Goal: Task Accomplishment & Management: Manage account settings

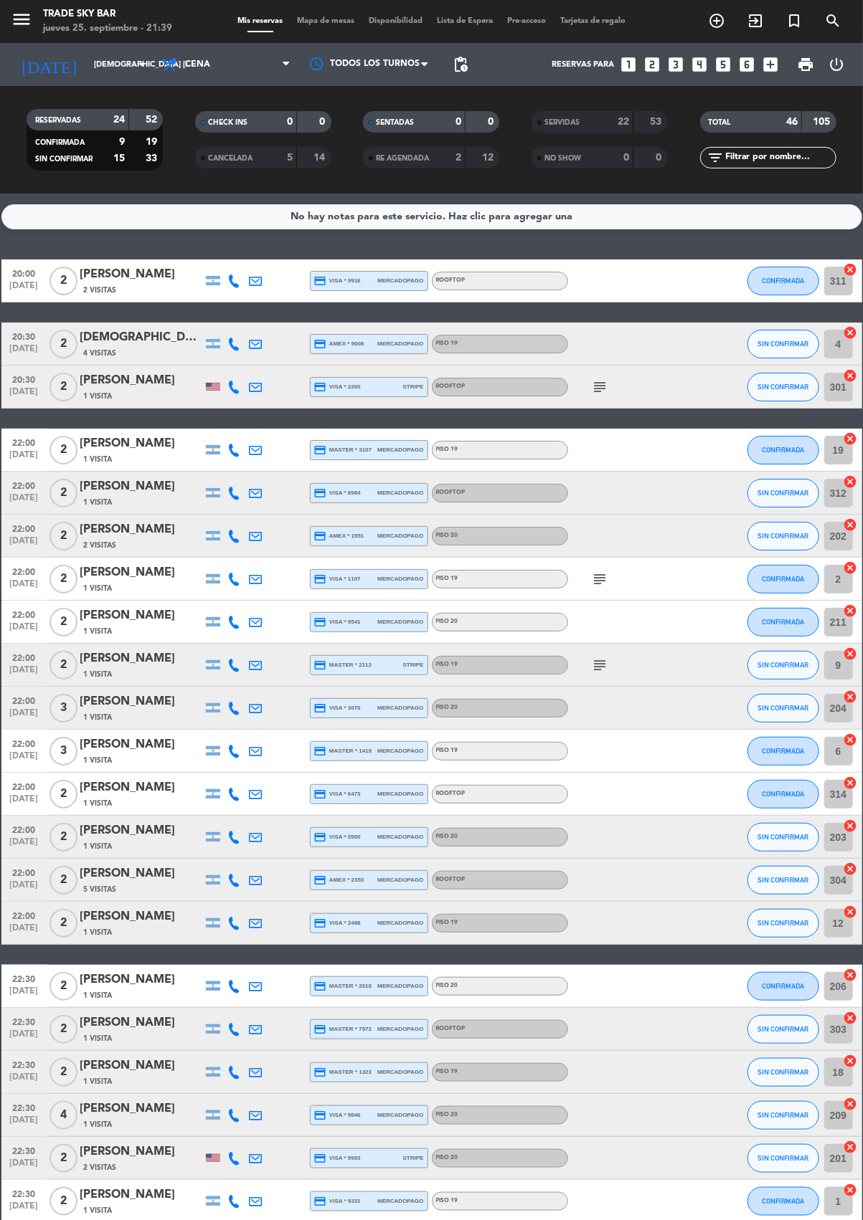
scroll to position [82, 0]
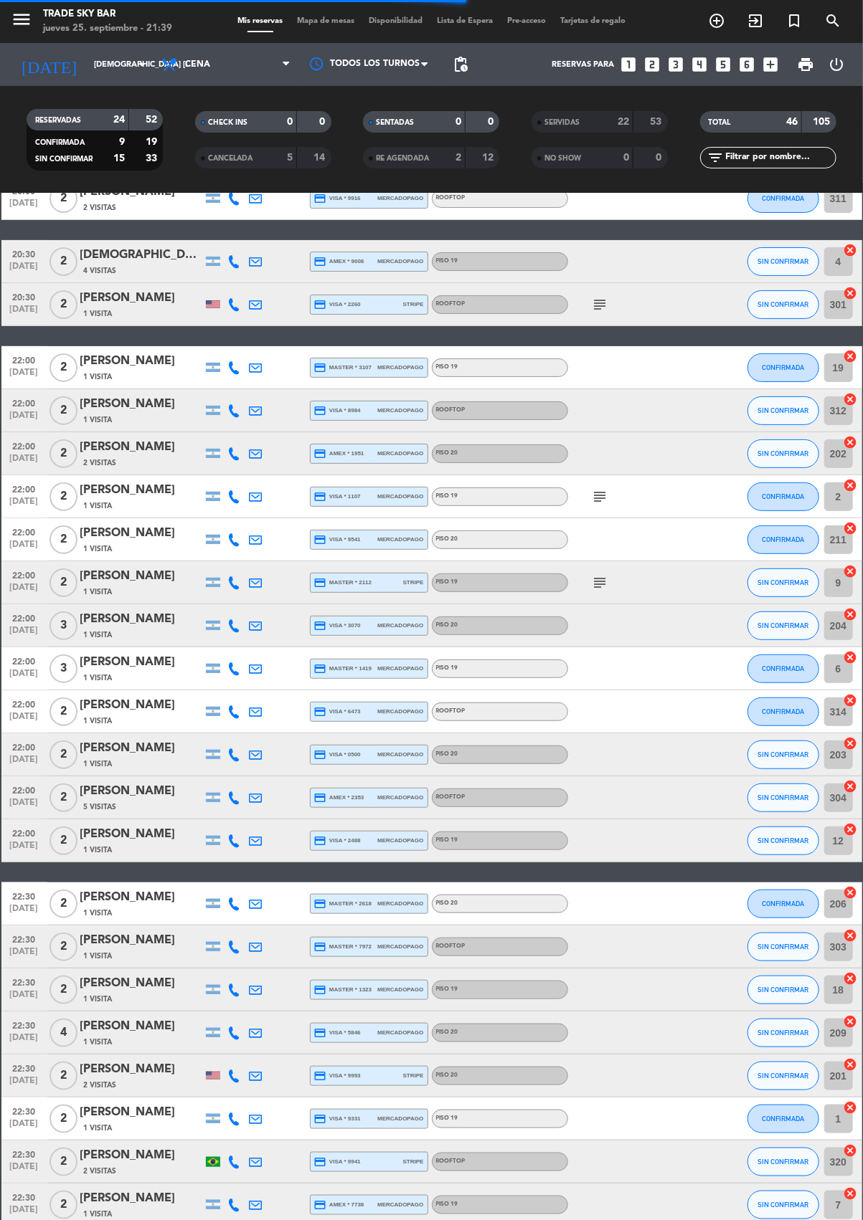
click at [589, 114] on div "SERVIDAS" at bounding box center [568, 122] width 66 height 16
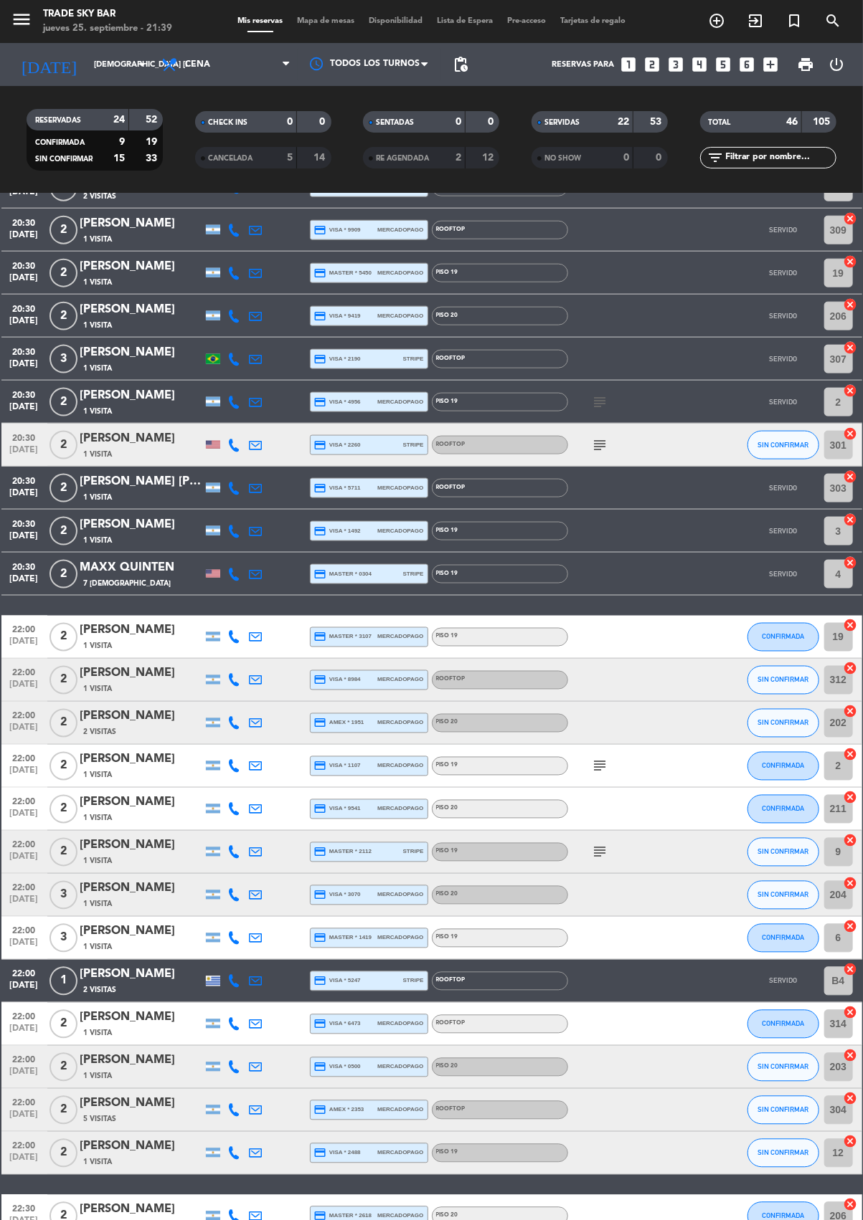
scroll to position [1030, 0]
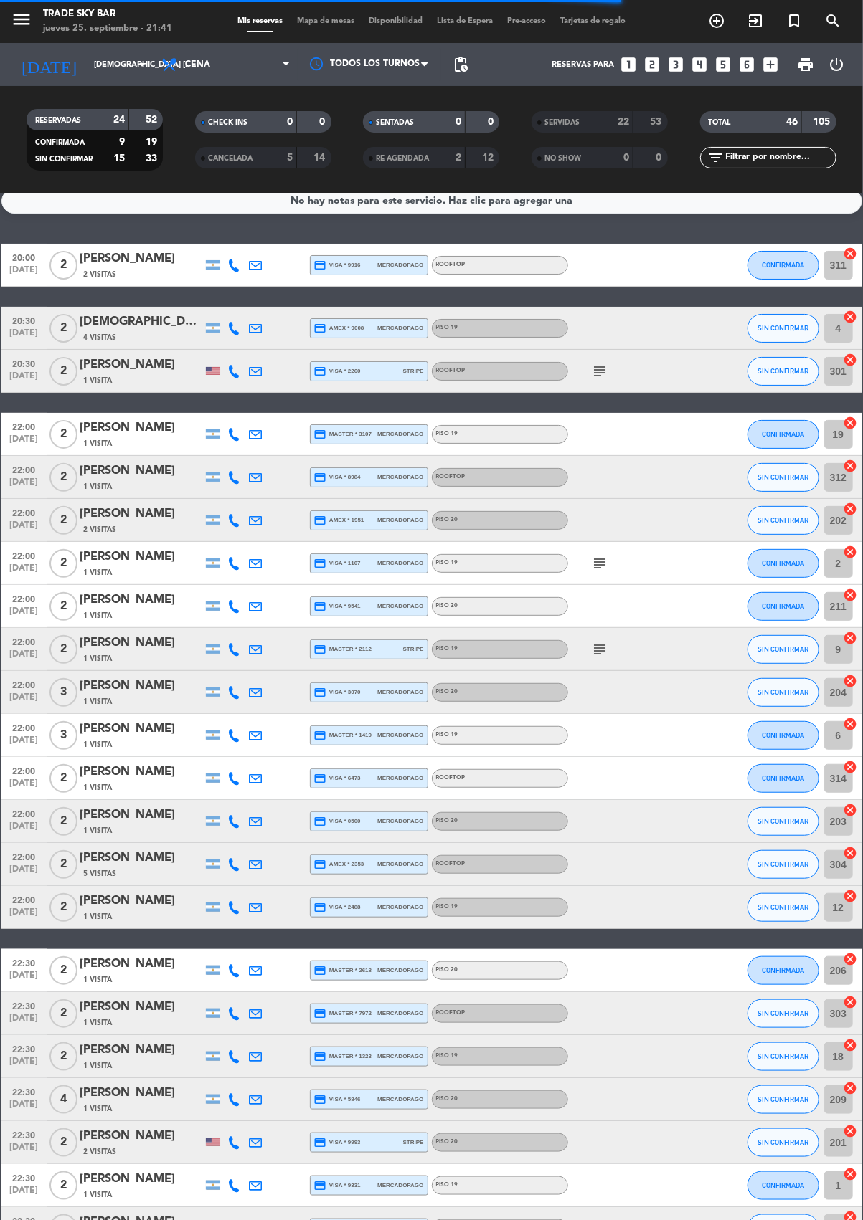
click at [602, 563] on icon "subject" at bounding box center [600, 563] width 17 height 17
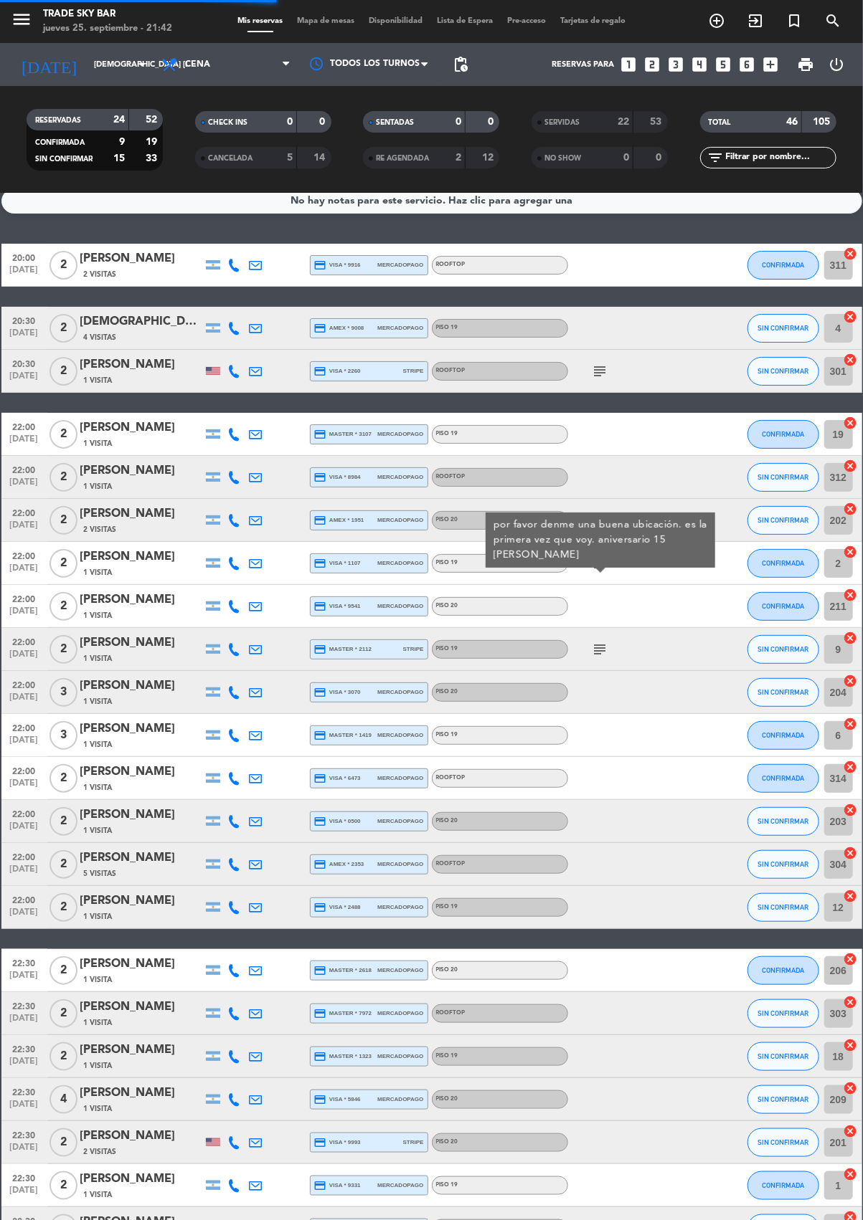
scroll to position [24, 0]
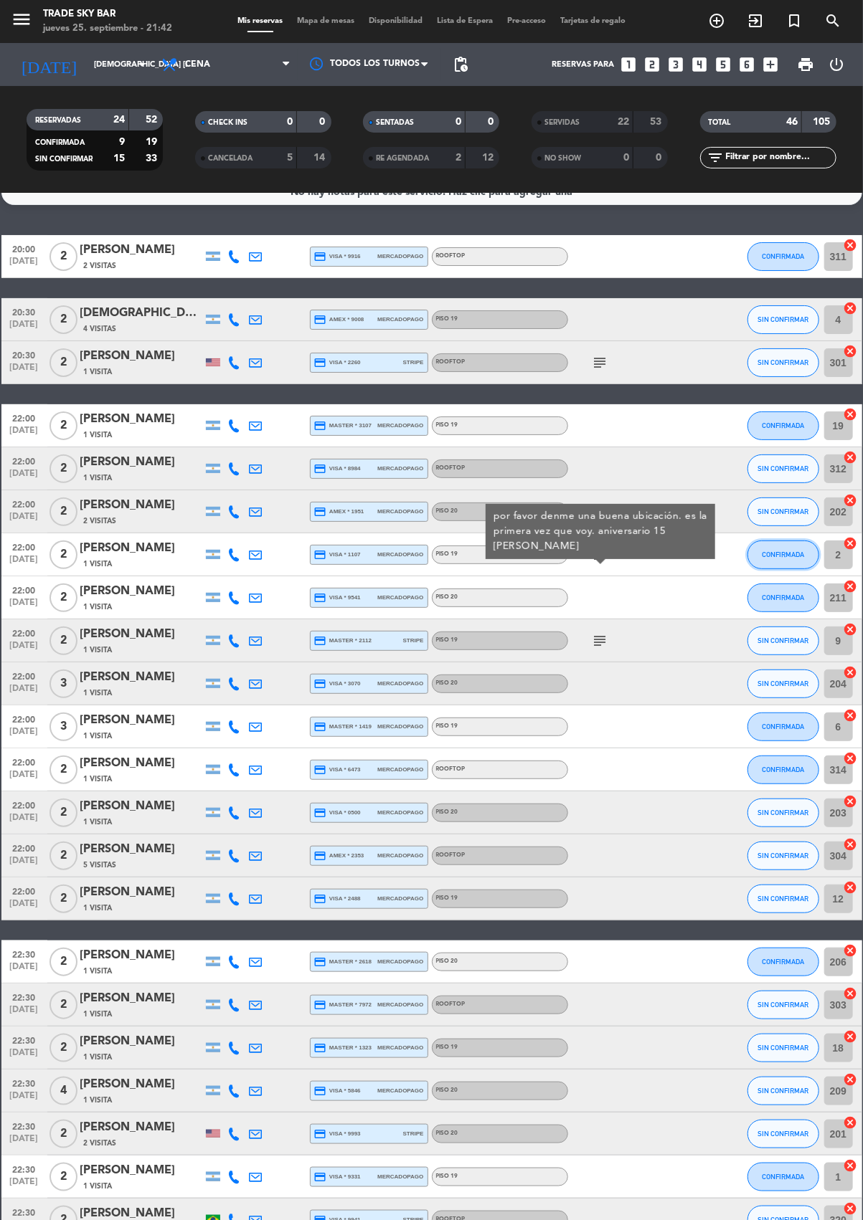
click at [788, 552] on span "CONFIRMADA" at bounding box center [783, 555] width 42 height 8
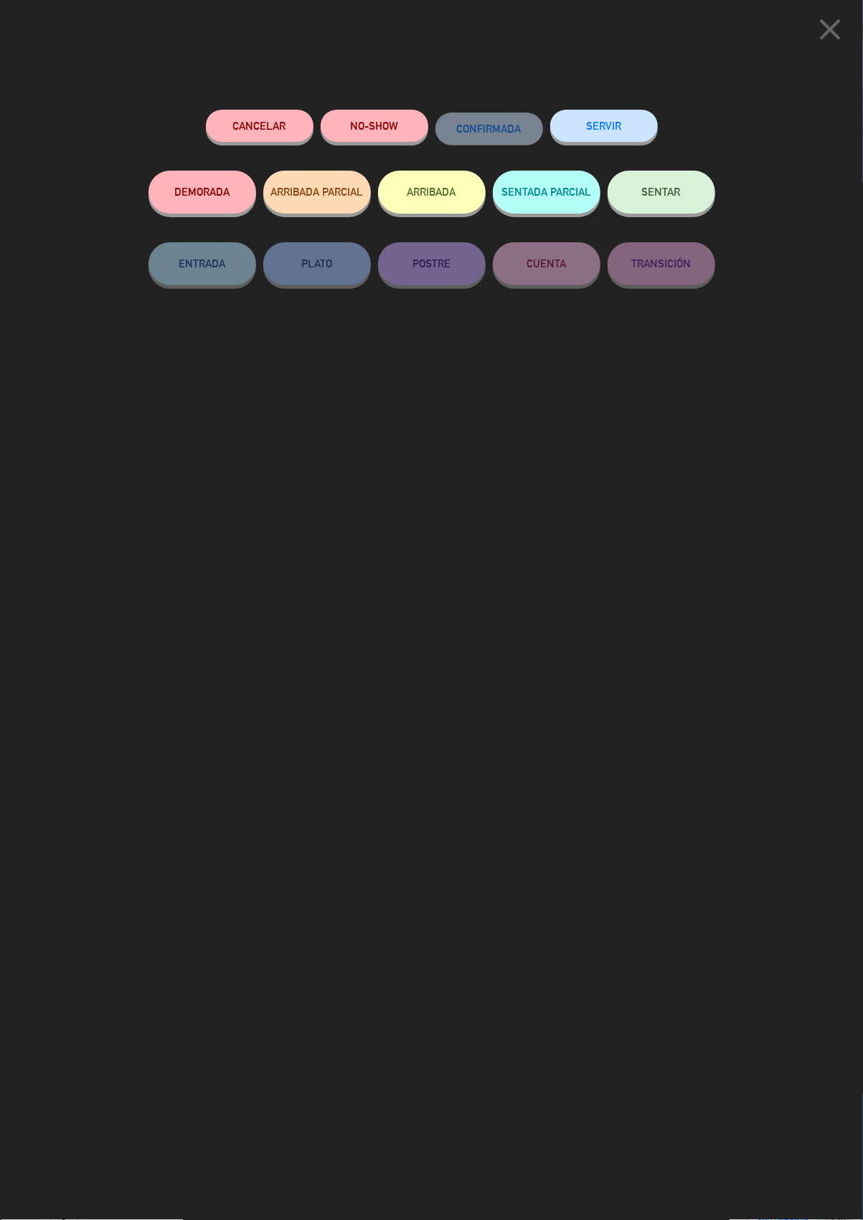
click at [616, 123] on button "SERVIR" at bounding box center [604, 126] width 108 height 32
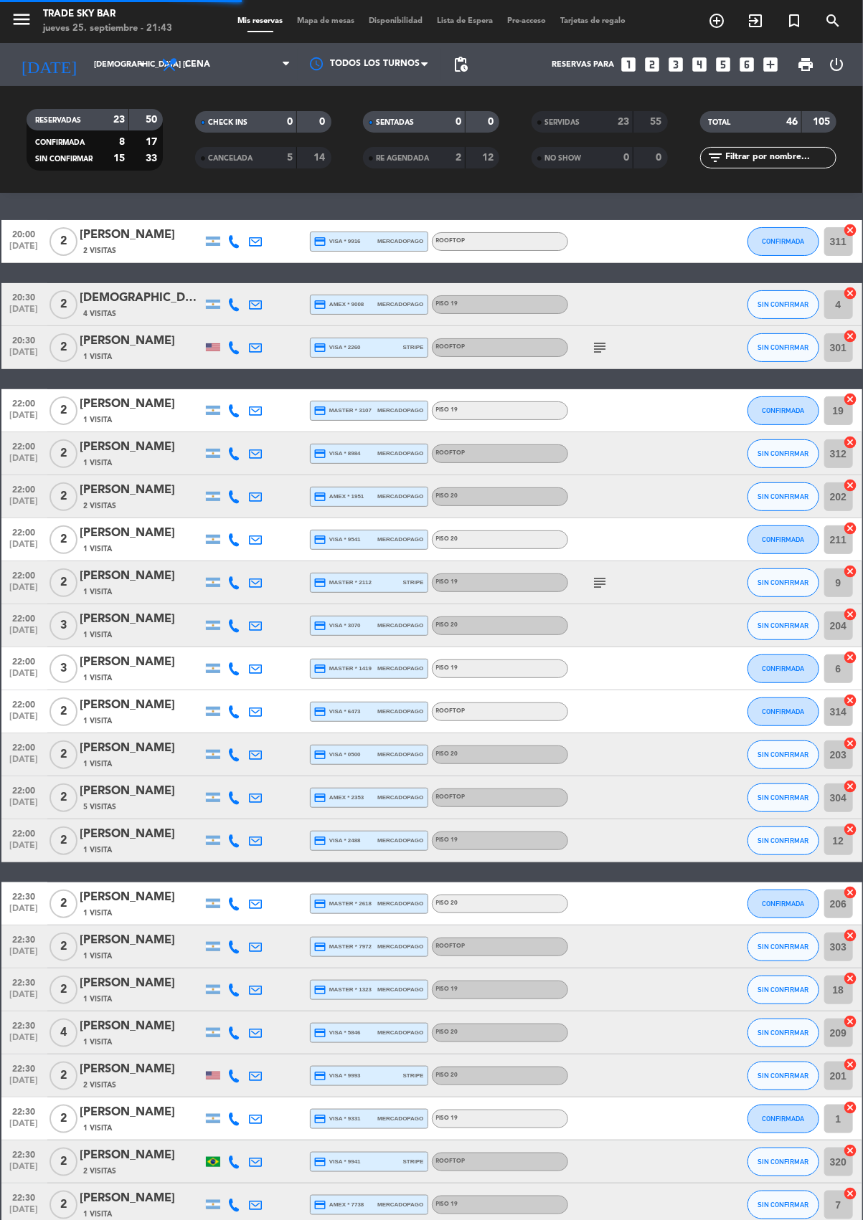
scroll to position [0, 0]
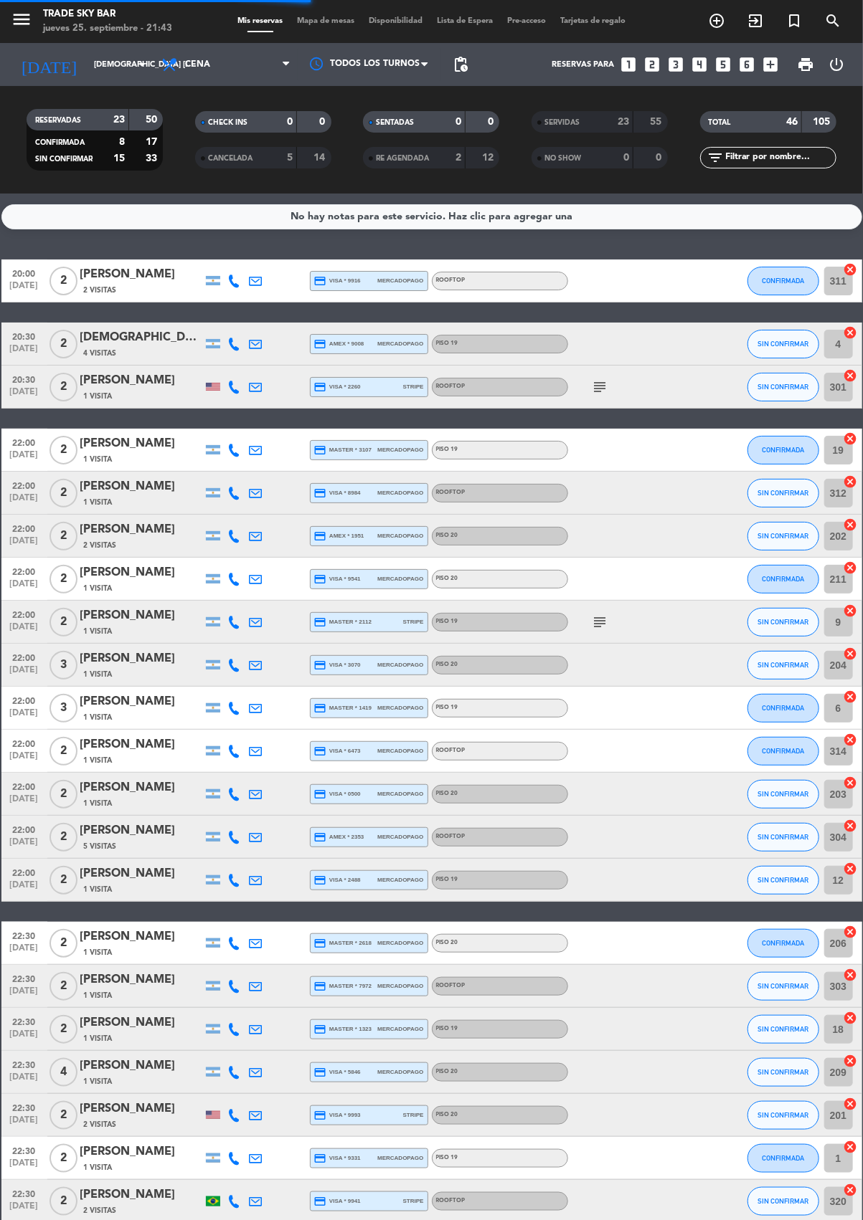
click at [601, 118] on div "23" at bounding box center [615, 122] width 29 height 16
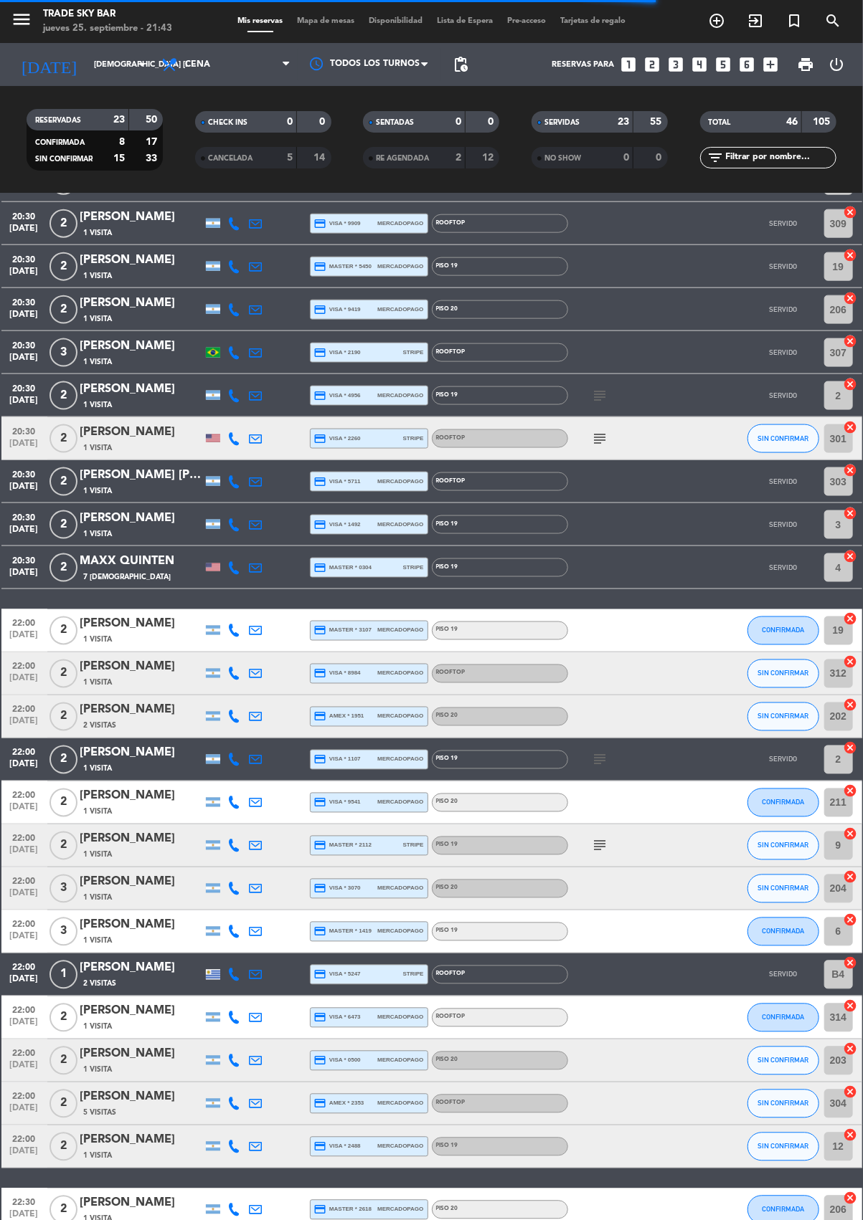
scroll to position [1030, 0]
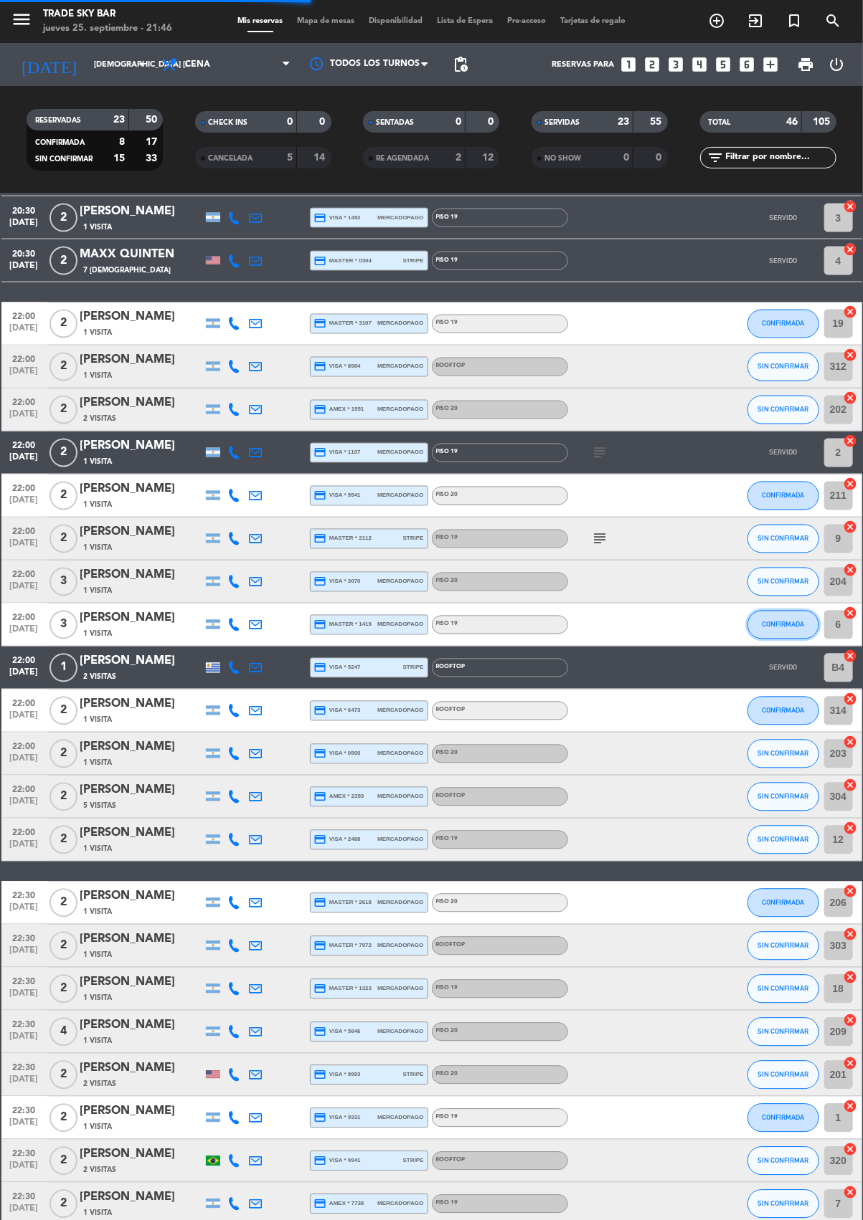
click at [781, 623] on span "CONFIRMADA" at bounding box center [783, 625] width 42 height 8
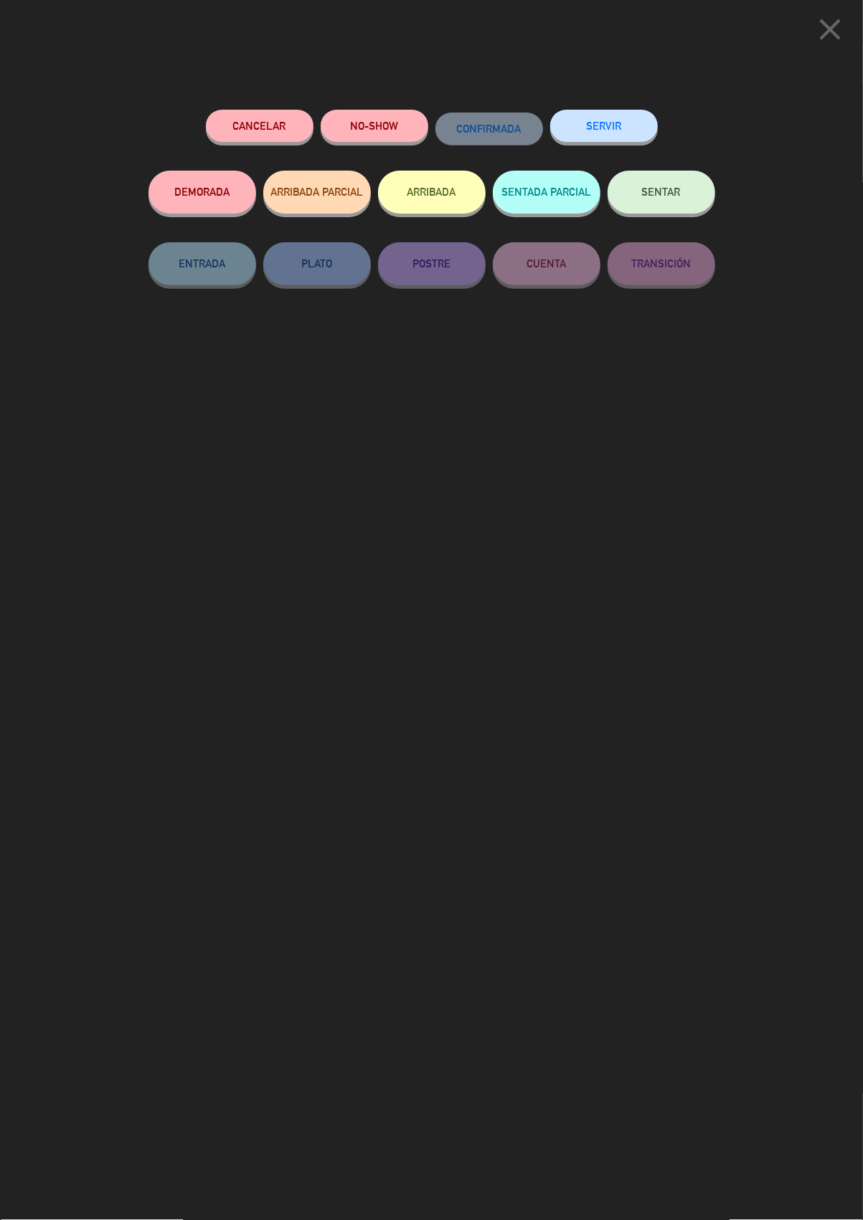
click at [615, 123] on button "SERVIR" at bounding box center [604, 126] width 108 height 32
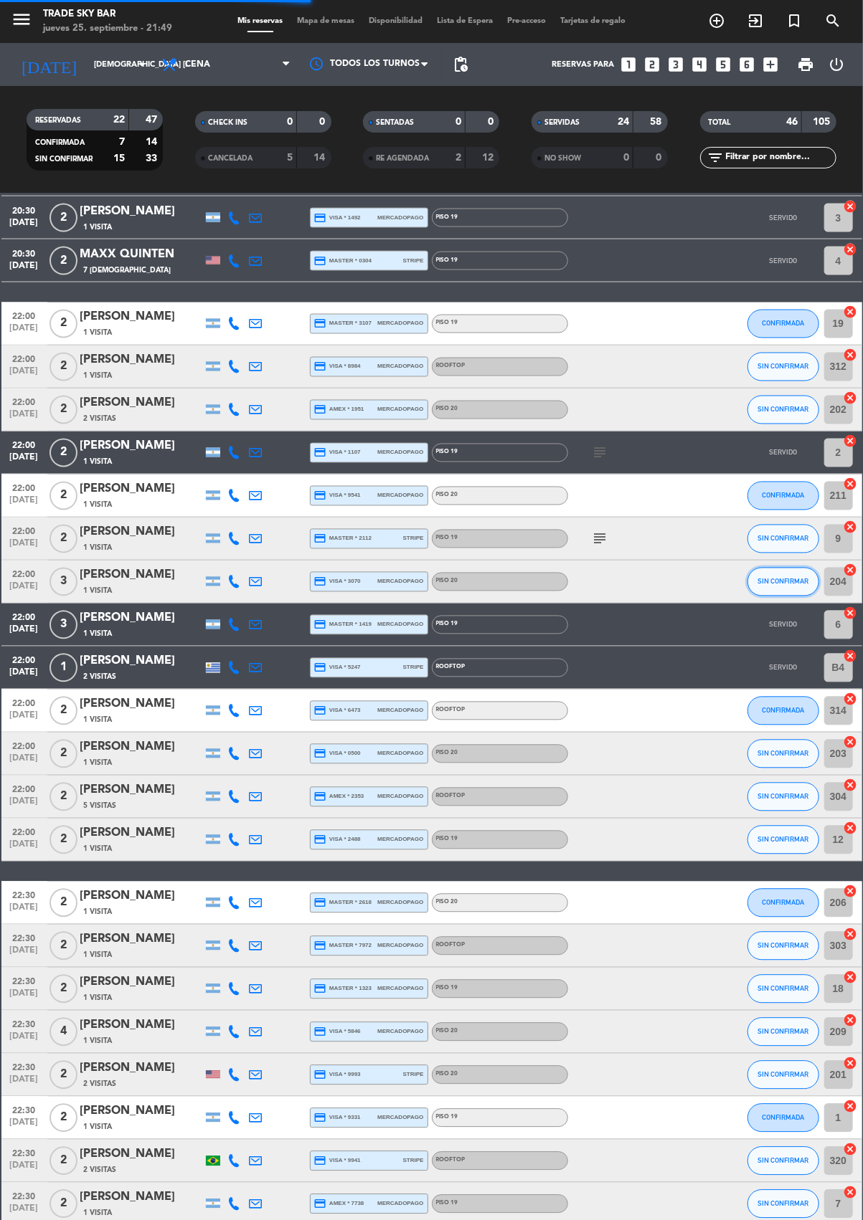
click at [785, 582] on span "SIN CONFIRMAR" at bounding box center [782, 582] width 51 height 8
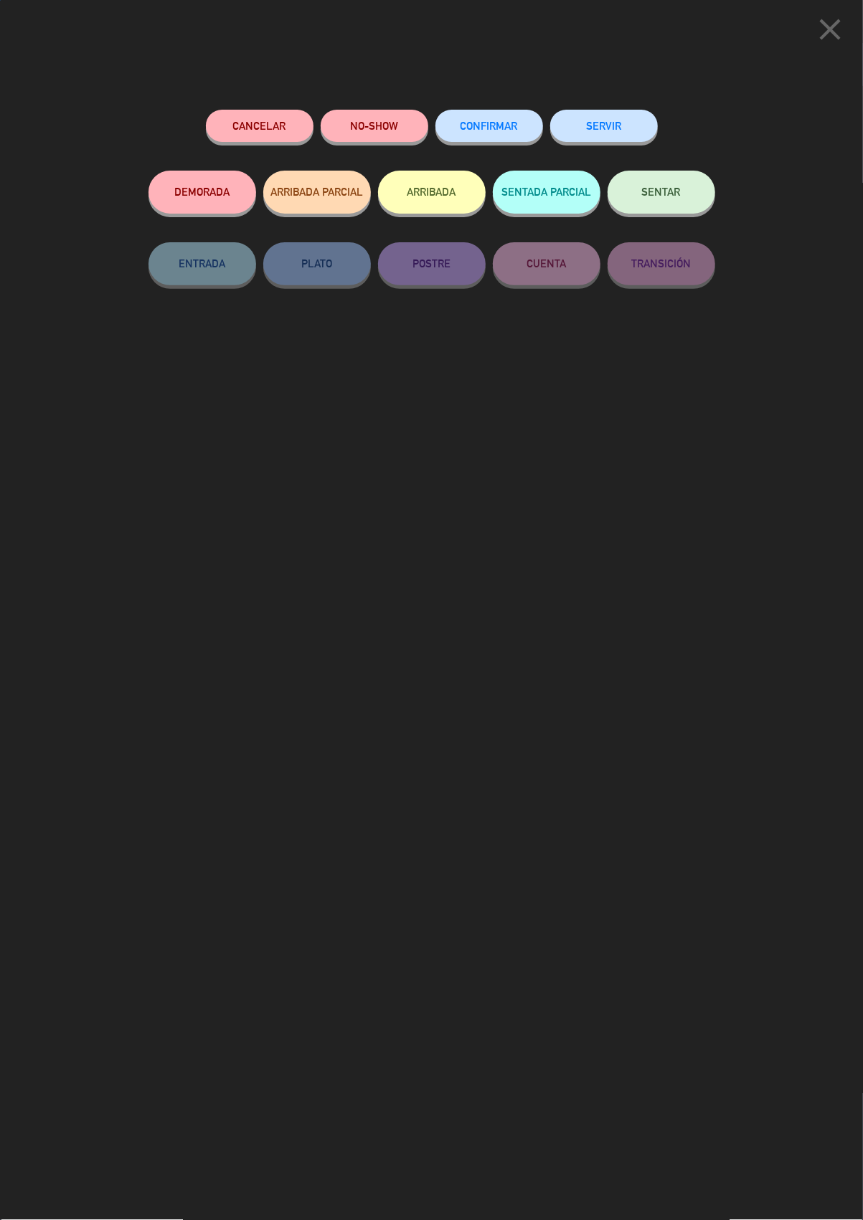
click at [617, 123] on button "SERVIR" at bounding box center [604, 126] width 108 height 32
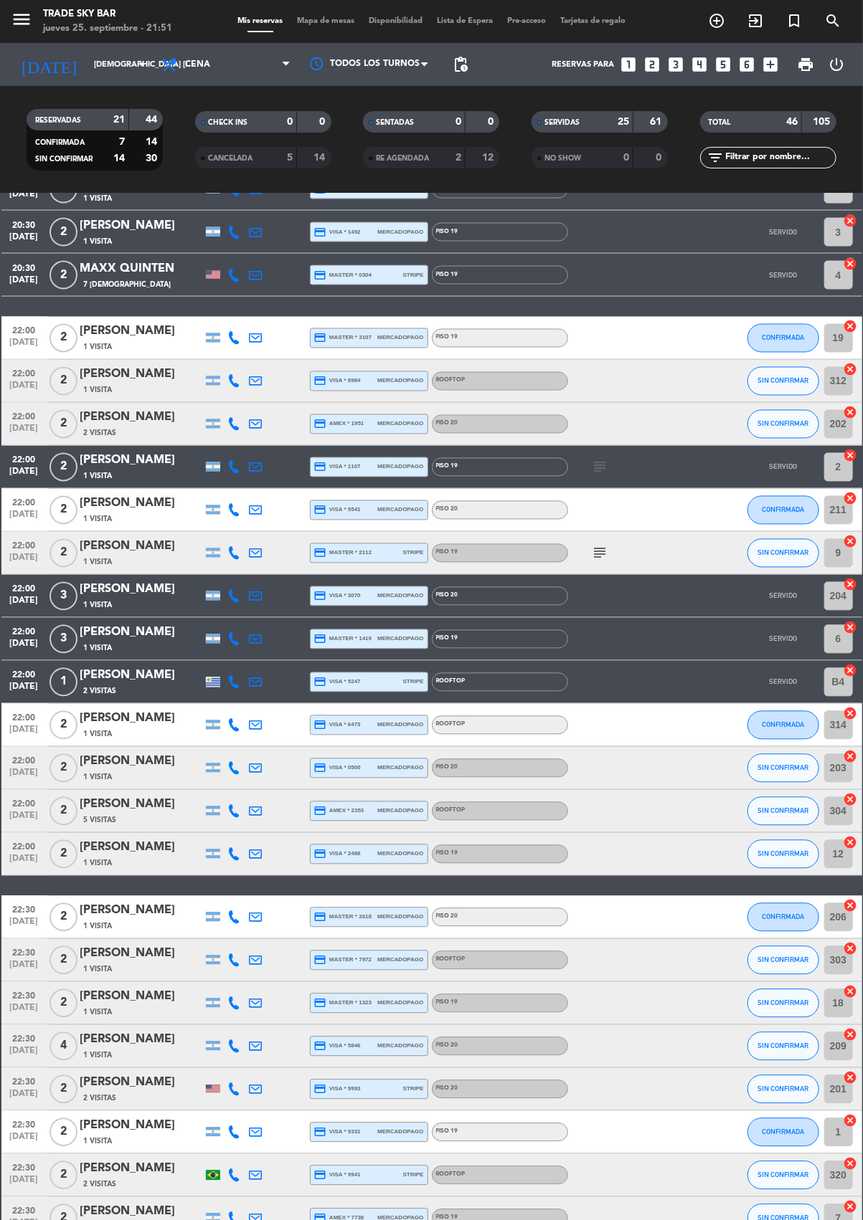
scroll to position [1019, 0]
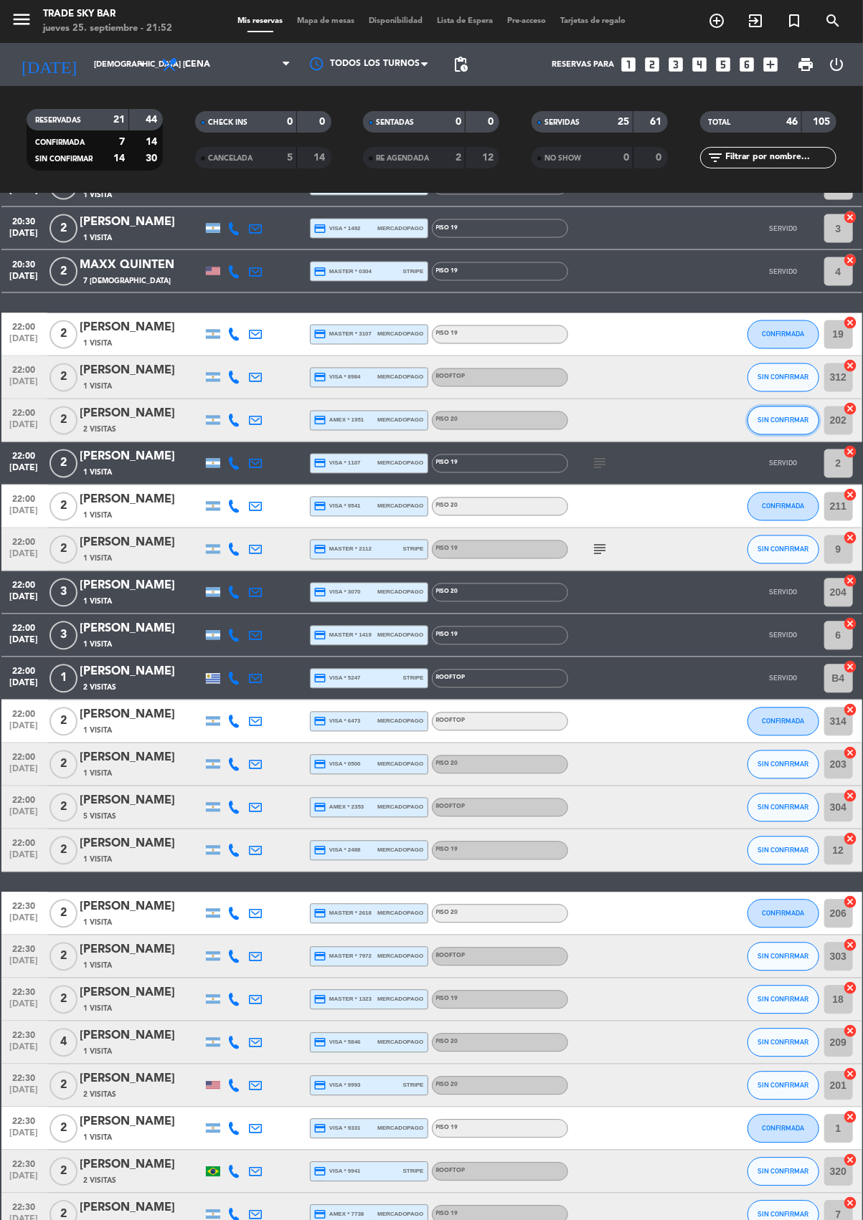
click at [786, 419] on span "SIN CONFIRMAR" at bounding box center [782, 421] width 51 height 8
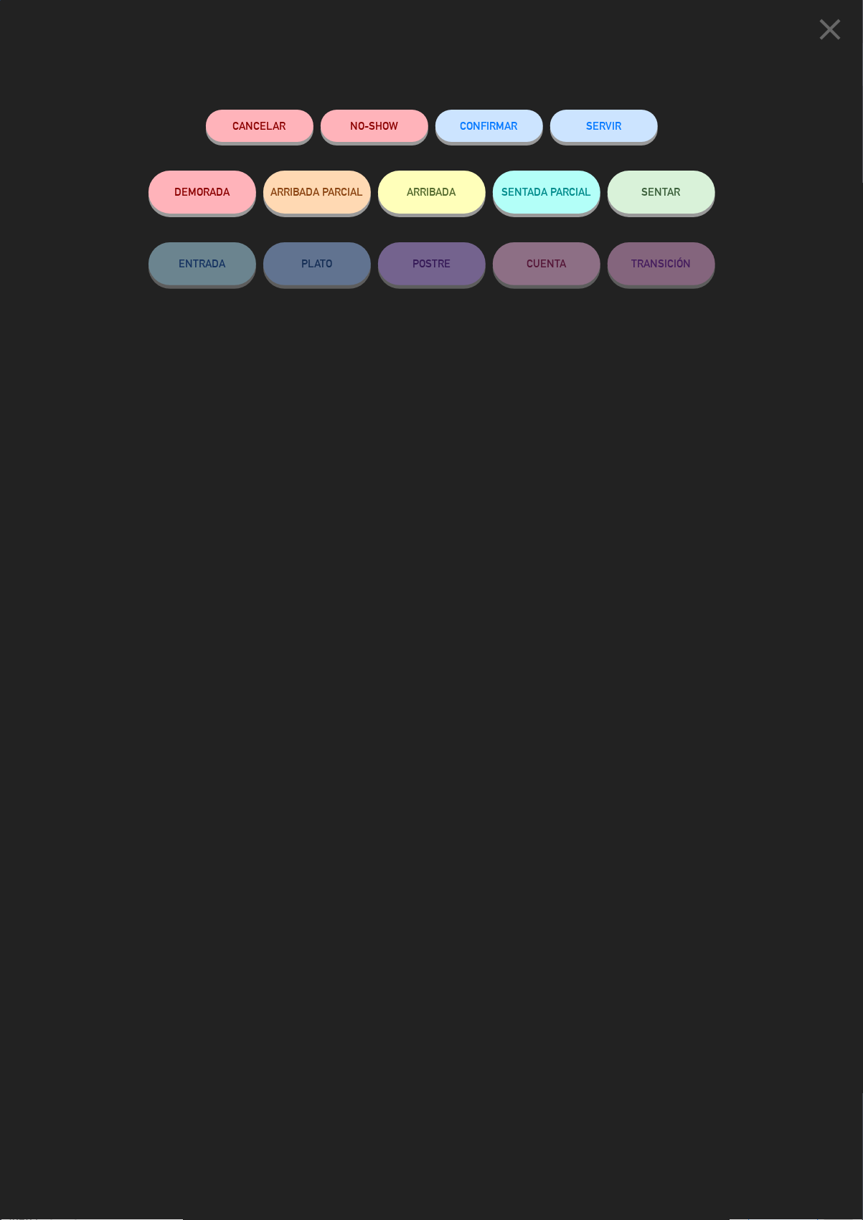
click at [618, 123] on button "SERVIR" at bounding box center [604, 126] width 108 height 32
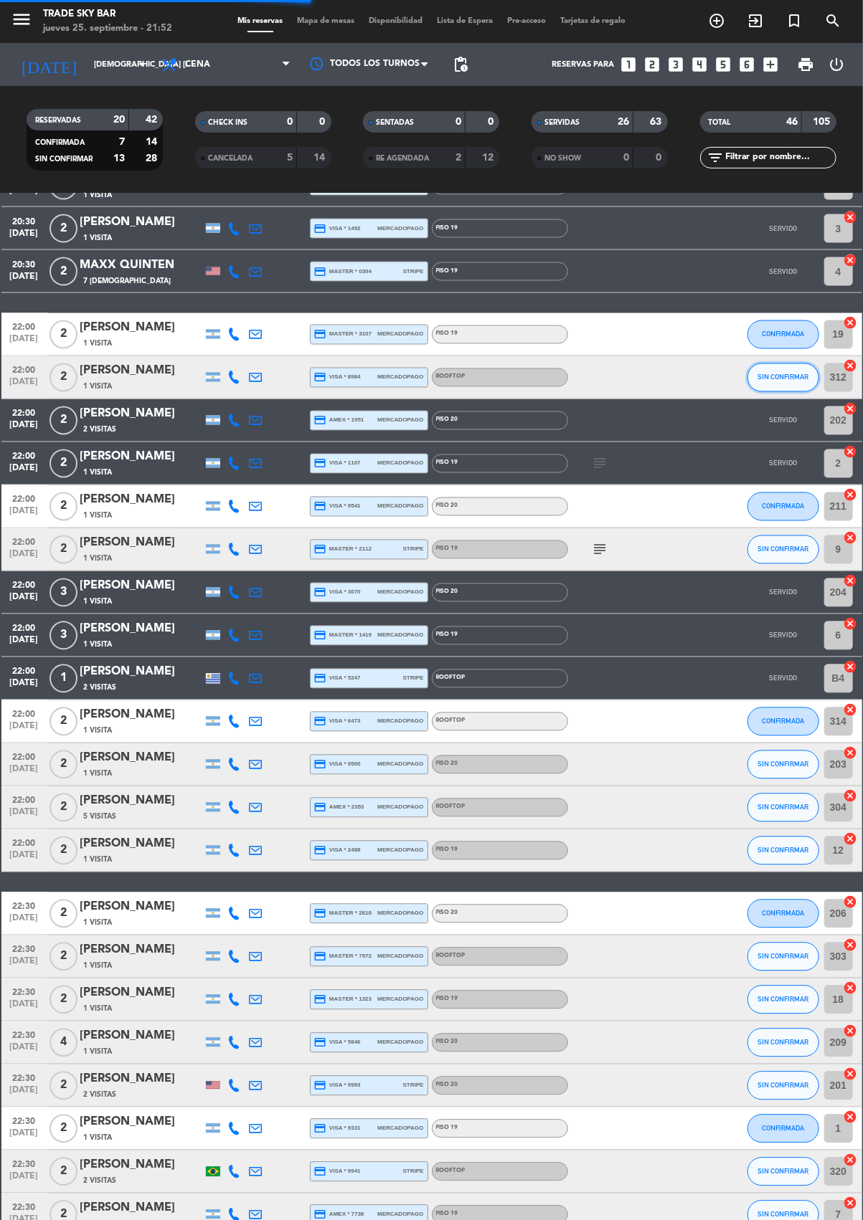
click at [767, 384] on button "SIN CONFIRMAR" at bounding box center [783, 378] width 72 height 29
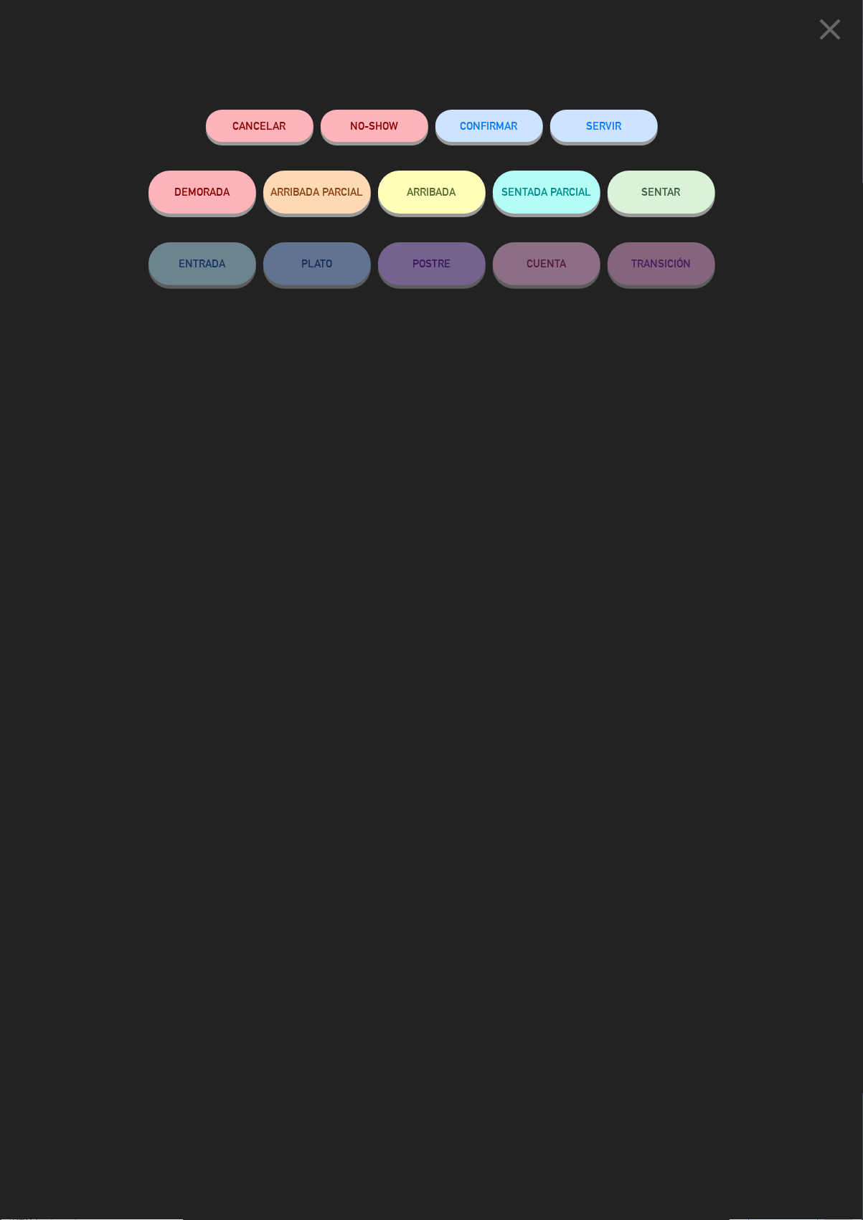
click at [612, 119] on button "SERVIR" at bounding box center [604, 126] width 108 height 32
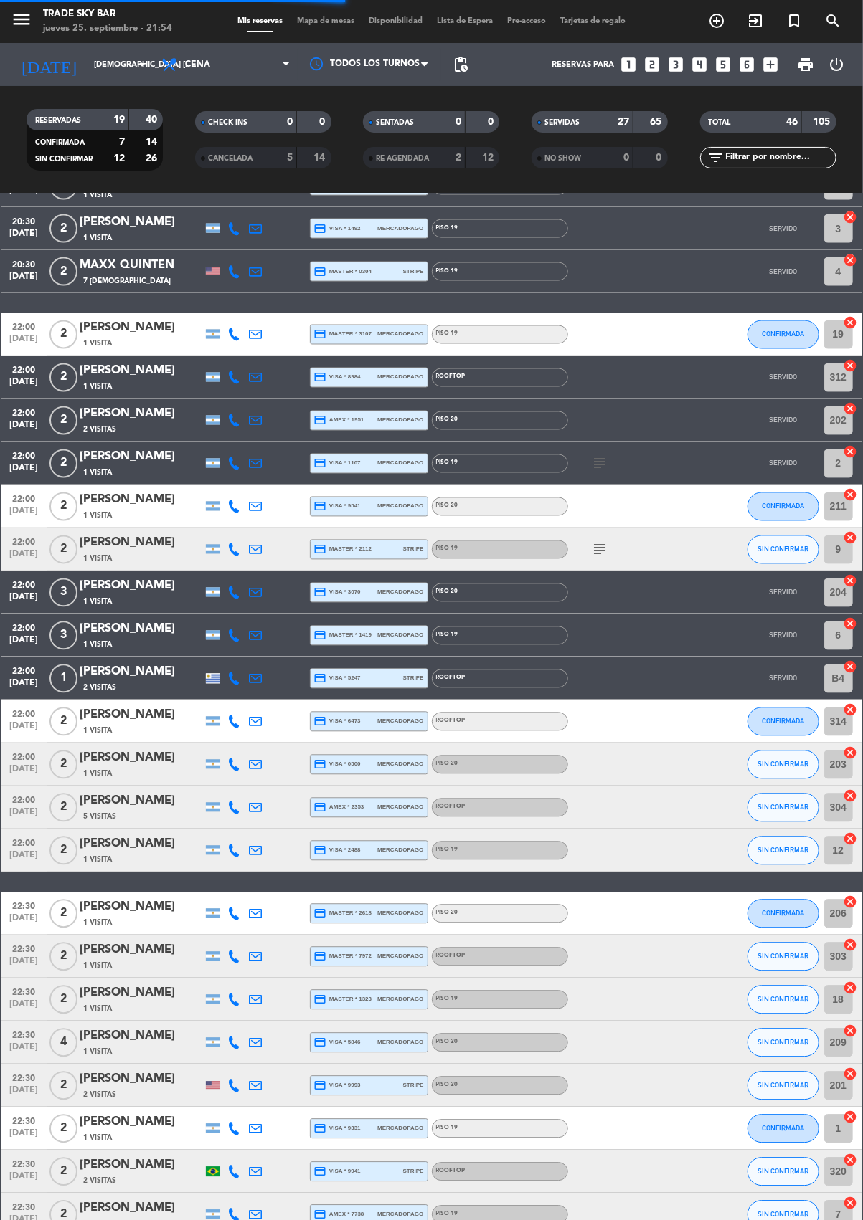
click at [597, 554] on icon "subject" at bounding box center [600, 549] width 17 height 17
click at [787, 548] on span "SIN CONFIRMAR" at bounding box center [782, 550] width 51 height 8
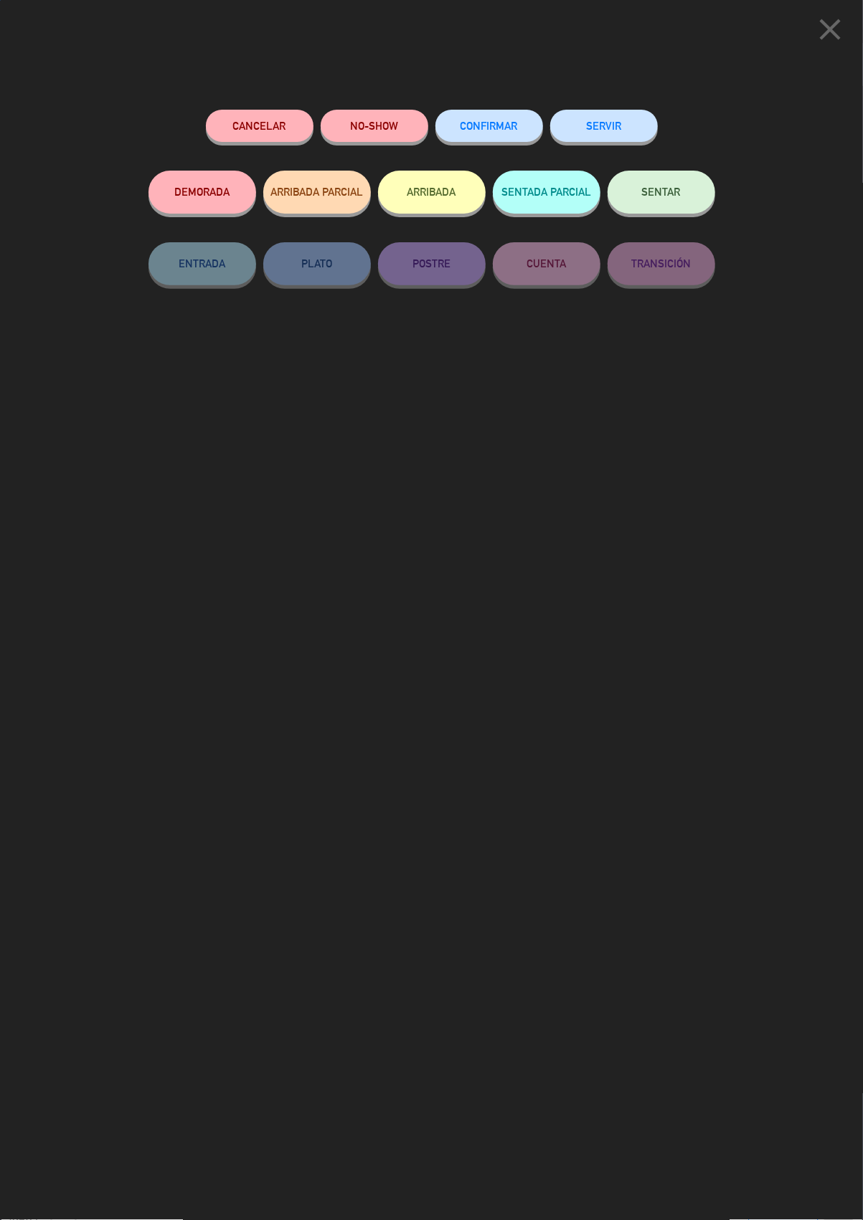
click at [610, 120] on button "SERVIR" at bounding box center [604, 126] width 108 height 32
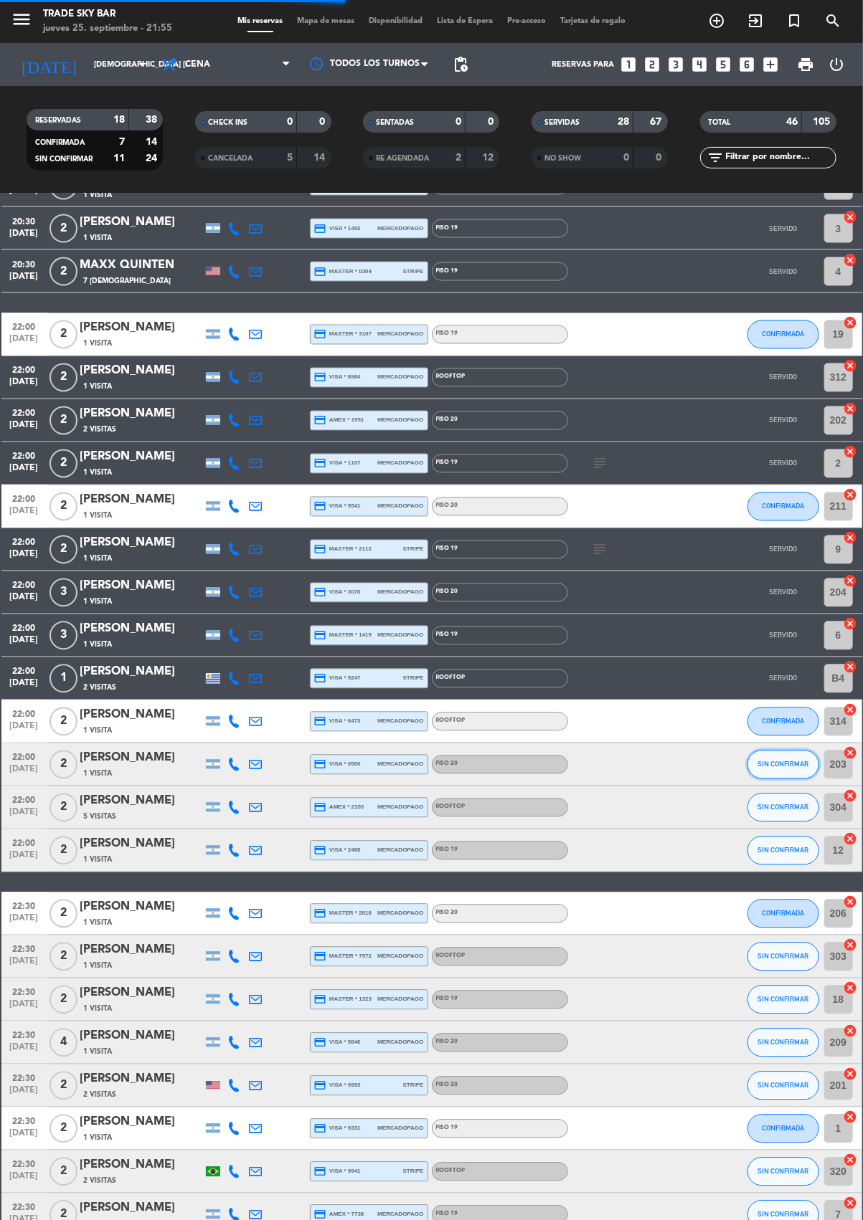
click at [787, 762] on span "SIN CONFIRMAR" at bounding box center [782, 765] width 51 height 8
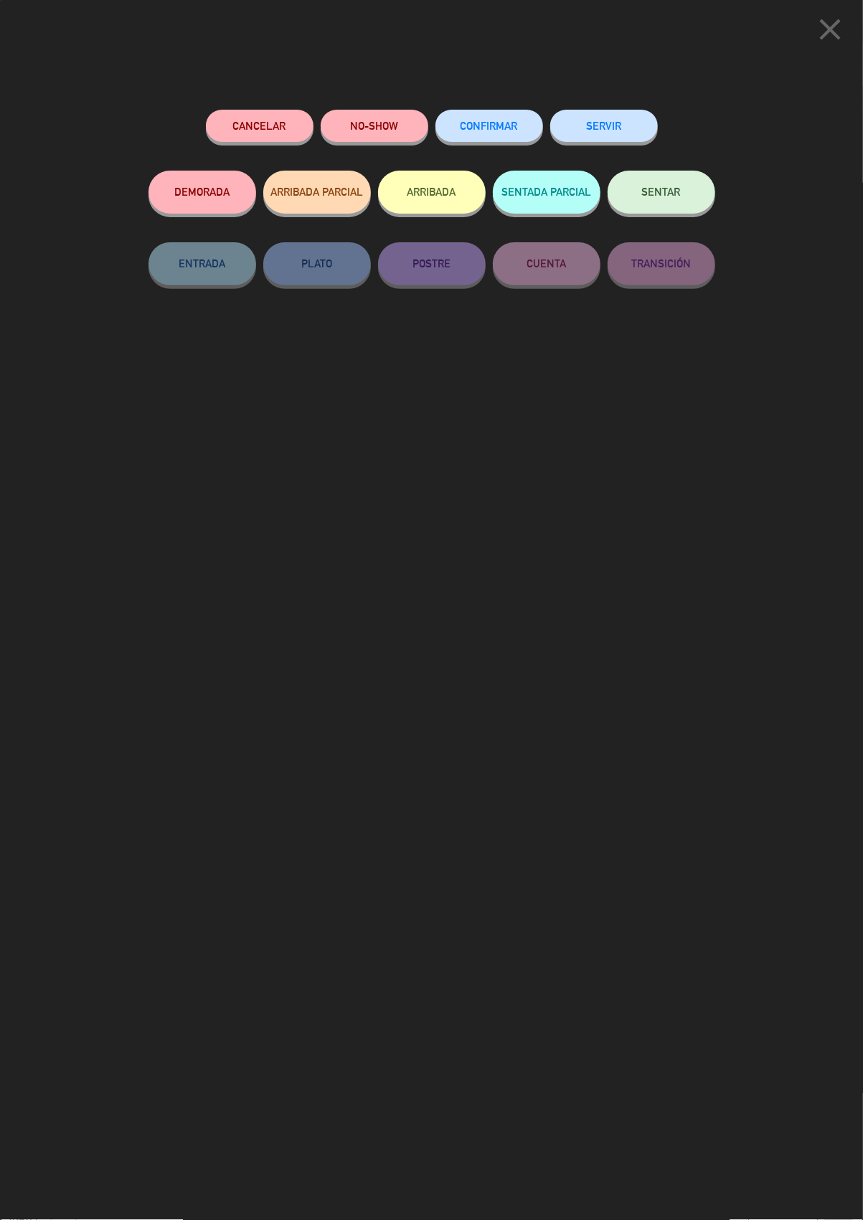
click at [609, 120] on button "SERVIR" at bounding box center [604, 126] width 108 height 32
